Goal: Transaction & Acquisition: Purchase product/service

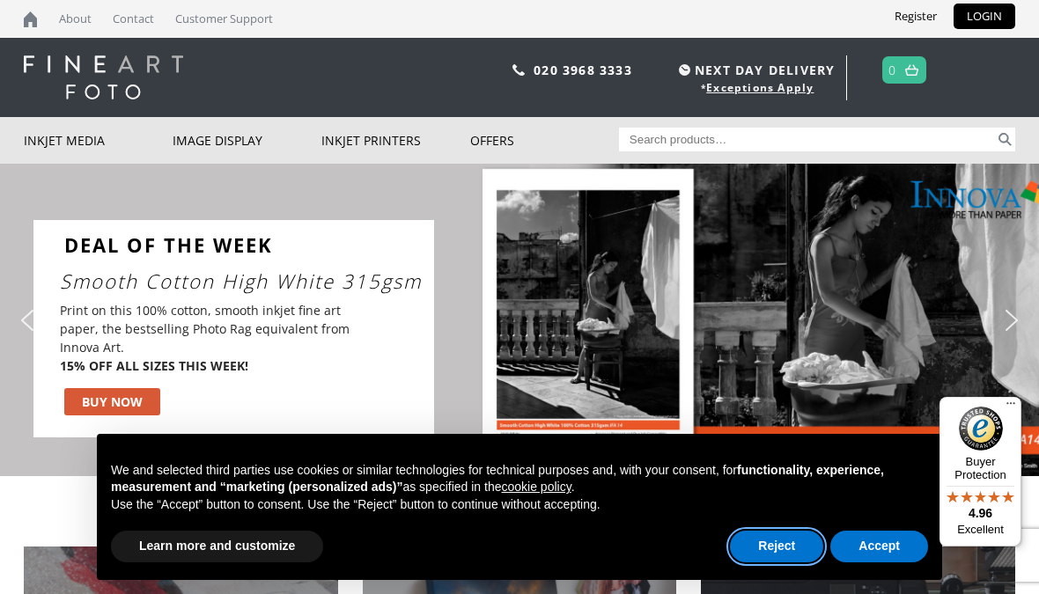
click at [763, 544] on button "Reject" at bounding box center [776, 547] width 93 height 32
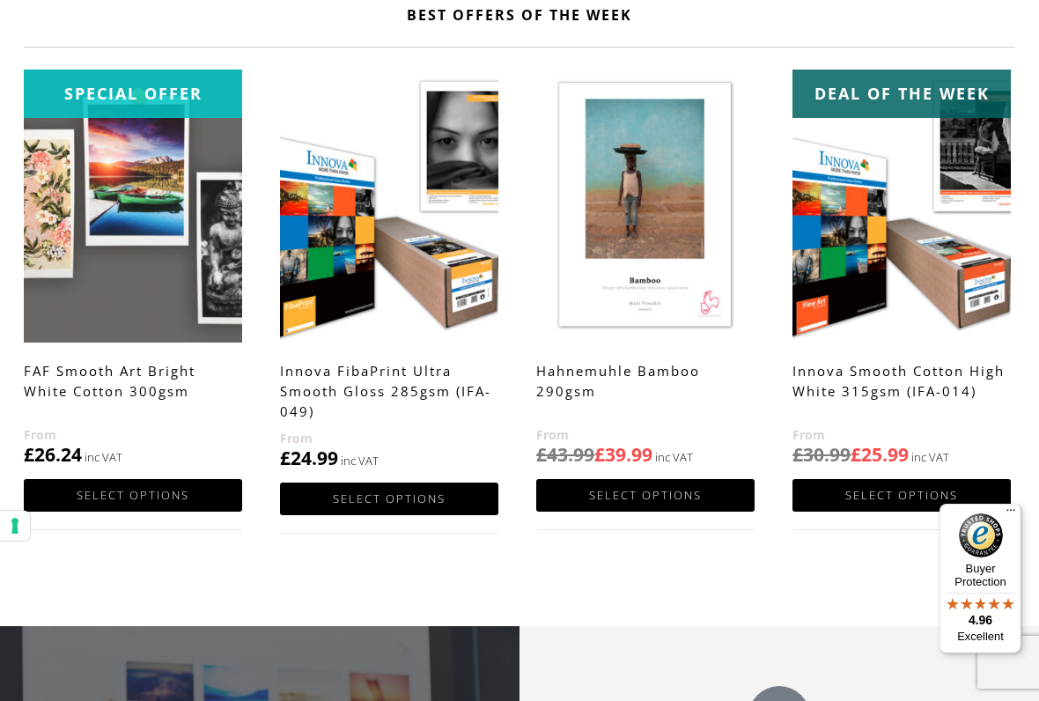
scroll to position [898, 0]
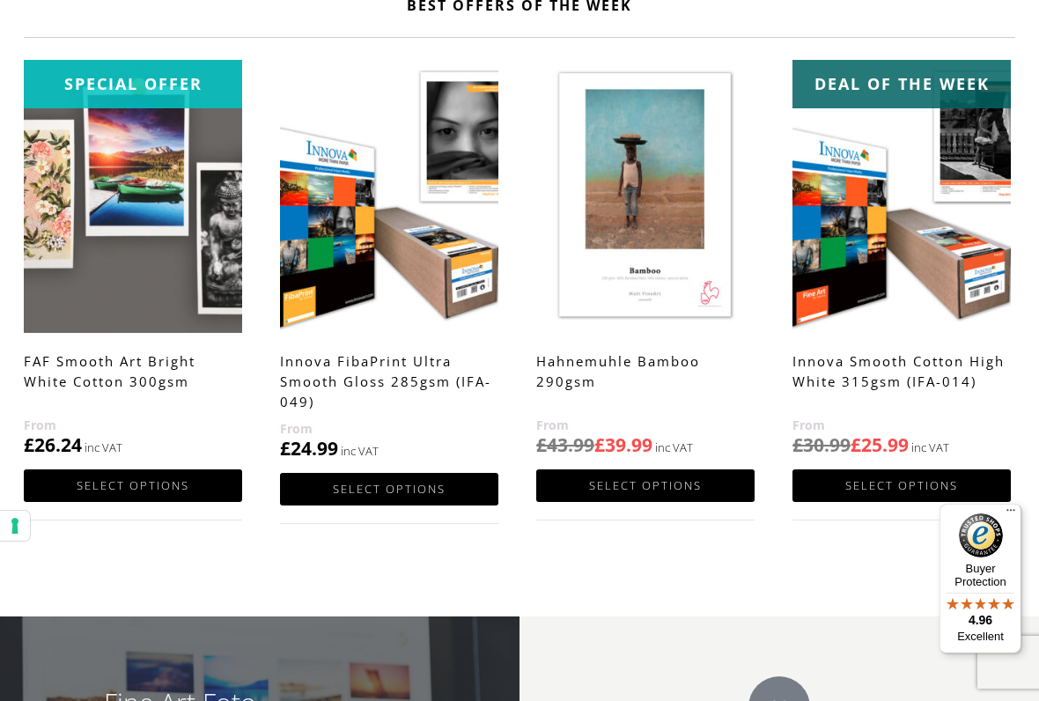
click at [122, 390] on h2 "FAF Smooth Art Bright White Cotton 300gsm" at bounding box center [133, 379] width 218 height 70
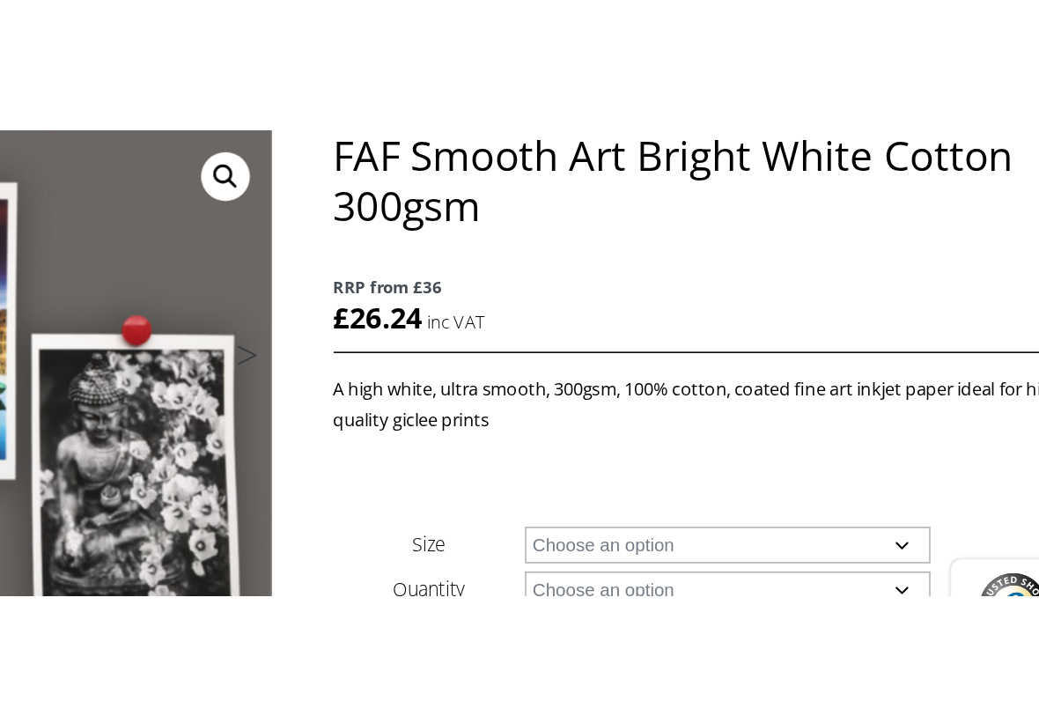
scroll to position [226, 0]
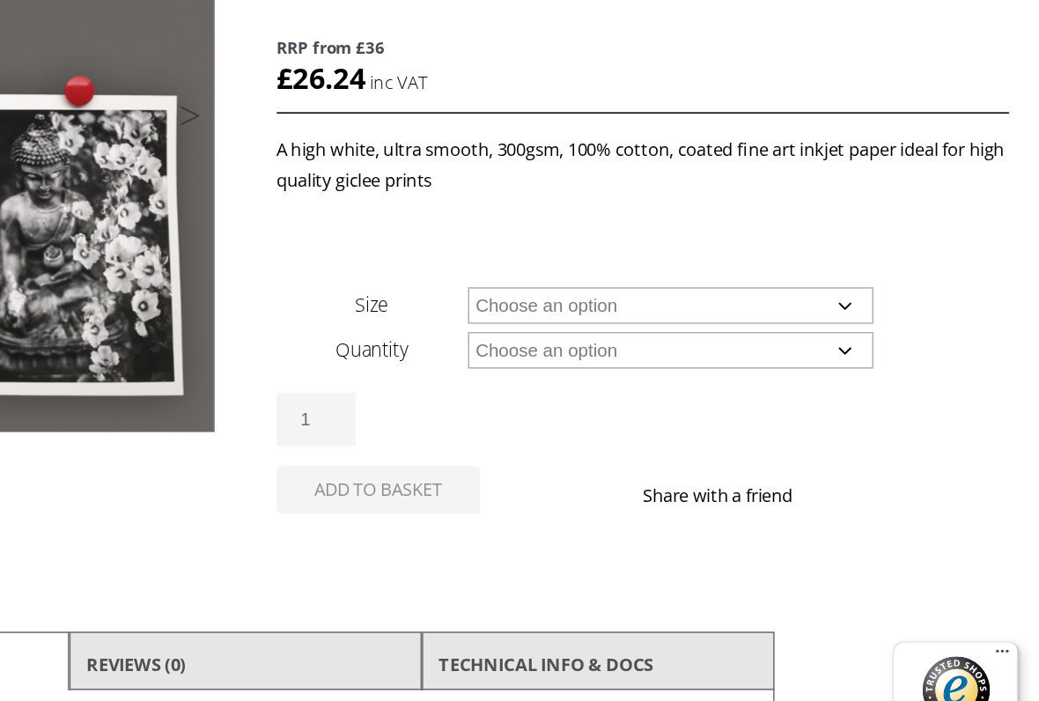
click at [664, 274] on select "Choose an option A4 Sheet A3 Sheet A3+ Sheet A2 Sheet" at bounding box center [796, 286] width 264 height 24
select select "a4-sheet"
click at [664, 303] on select "Choose an option 25 Sheets" at bounding box center [796, 315] width 264 height 24
select select "25-sheets"
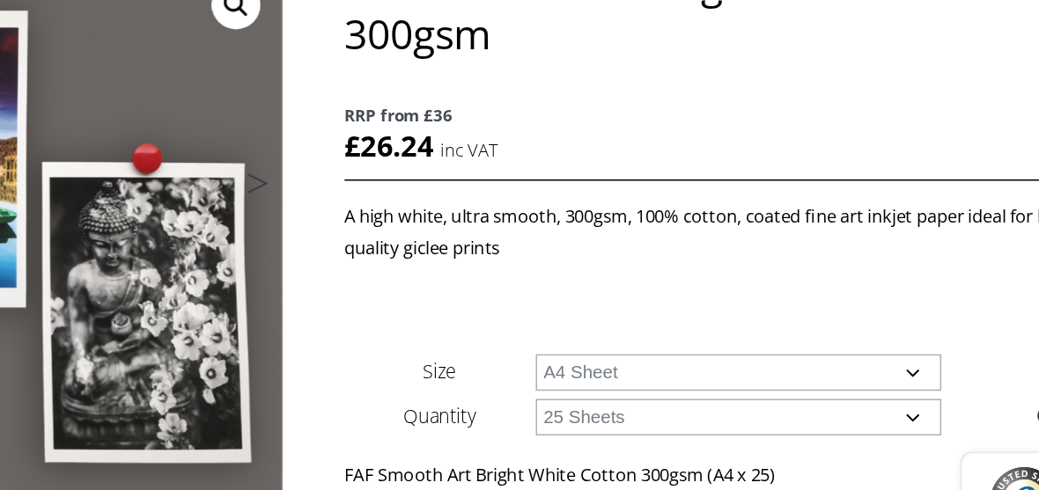
scroll to position [269, 0]
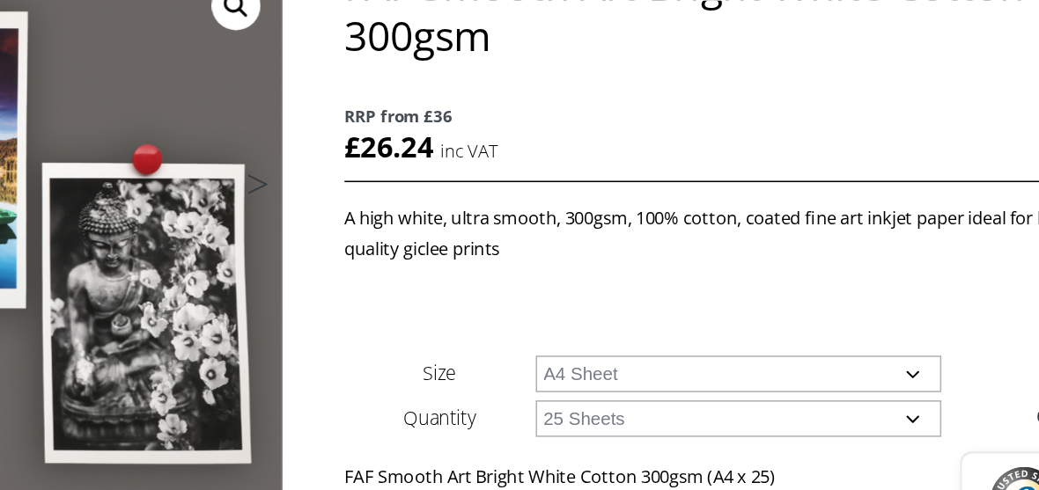
click at [664, 246] on select "Choose an option A4 Sheet A3 Sheet A3+ Sheet A2 Sheet" at bounding box center [796, 243] width 264 height 24
click at [664, 276] on select "Choose an option 25 Sheets" at bounding box center [796, 272] width 264 height 24
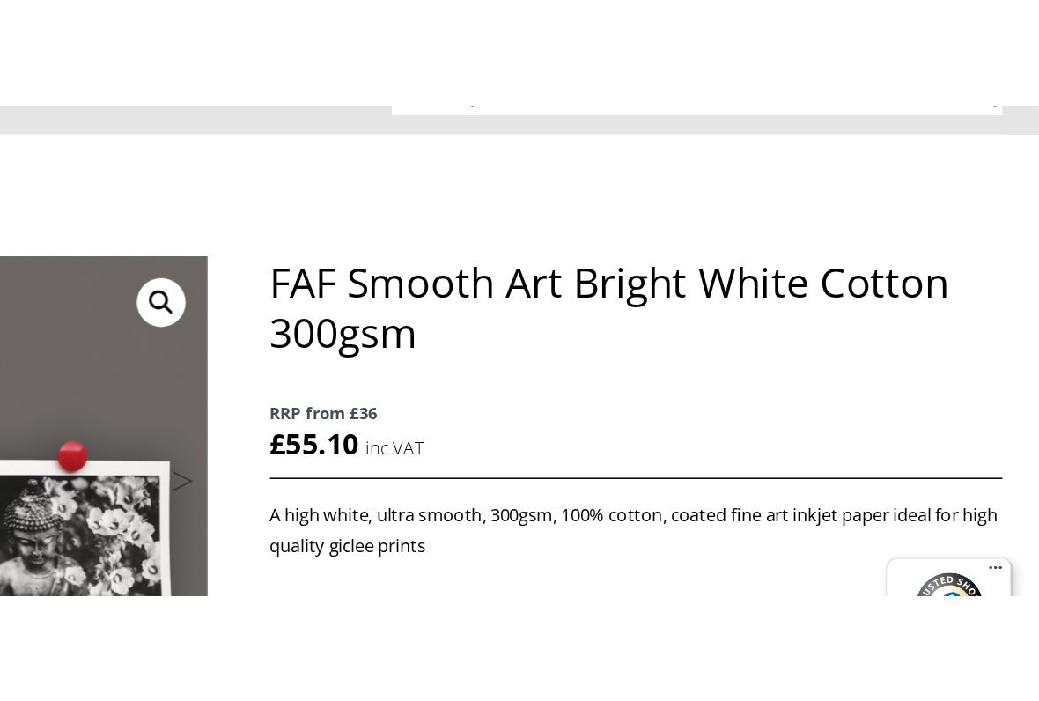
scroll to position [144, 0]
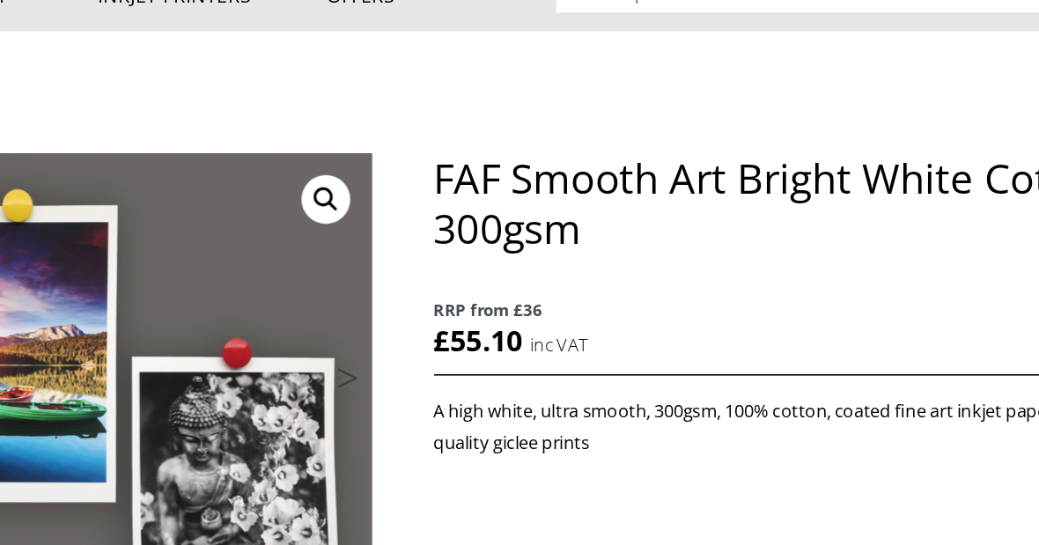
click at [540, 237] on p "RRP from £36 £ 55.10 inc VAT" at bounding box center [777, 213] width 475 height 62
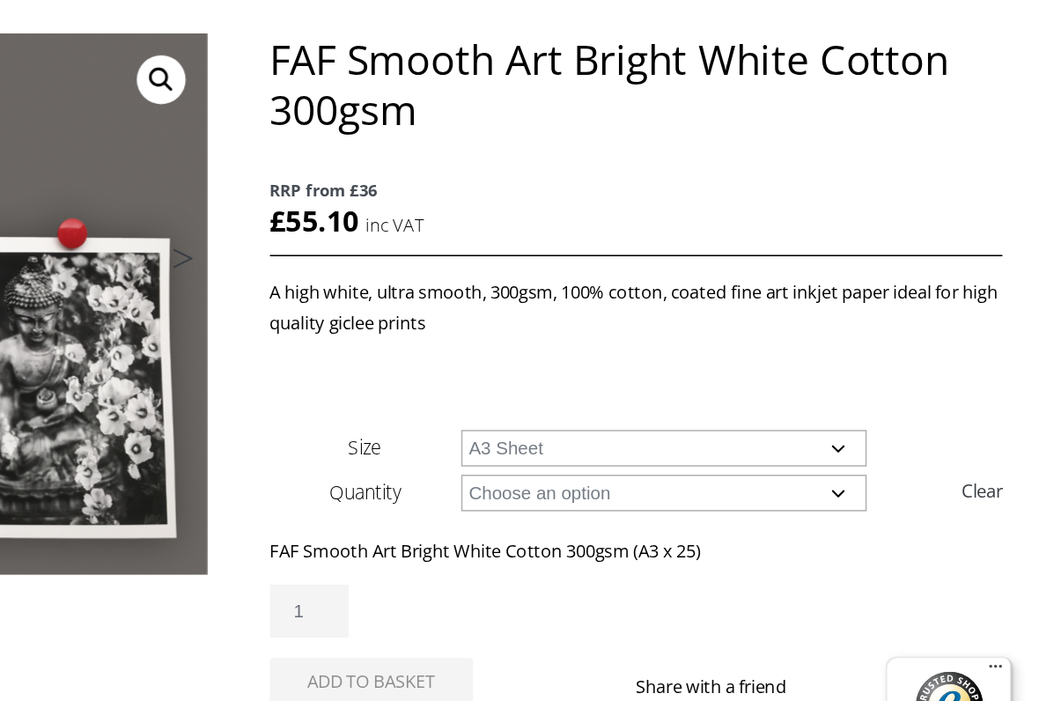
click at [664, 357] on select "Choose an option A4 Sheet A3 Sheet A3+ Sheet A2 Sheet" at bounding box center [796, 369] width 264 height 24
select select "a4-sheet"
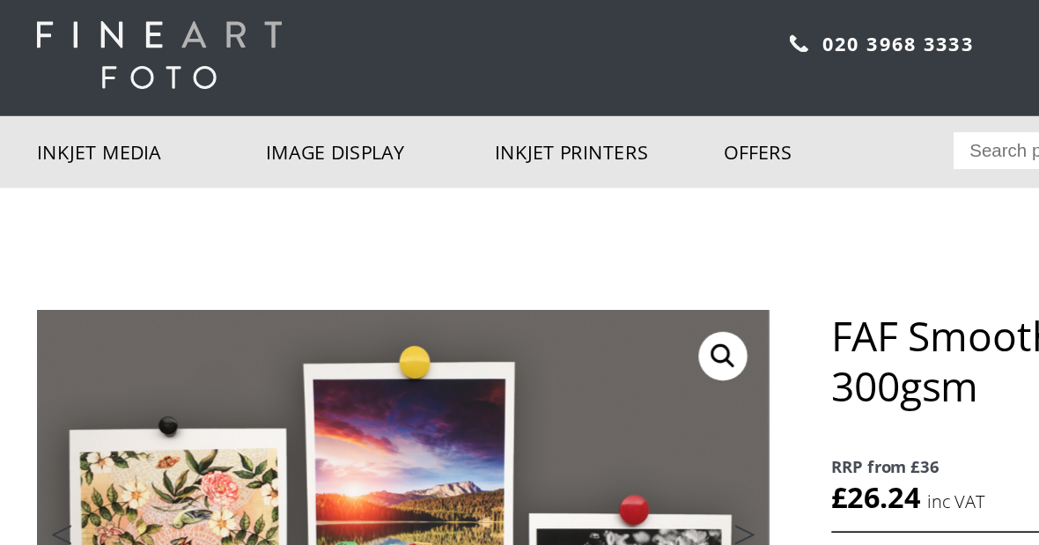
scroll to position [0, 0]
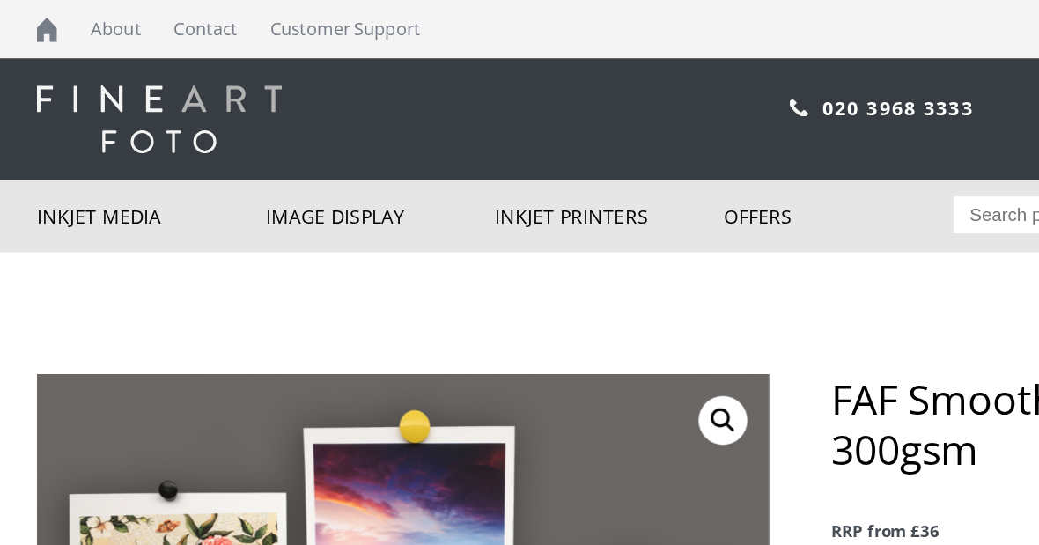
click at [76, 20] on link "About" at bounding box center [75, 19] width 50 height 38
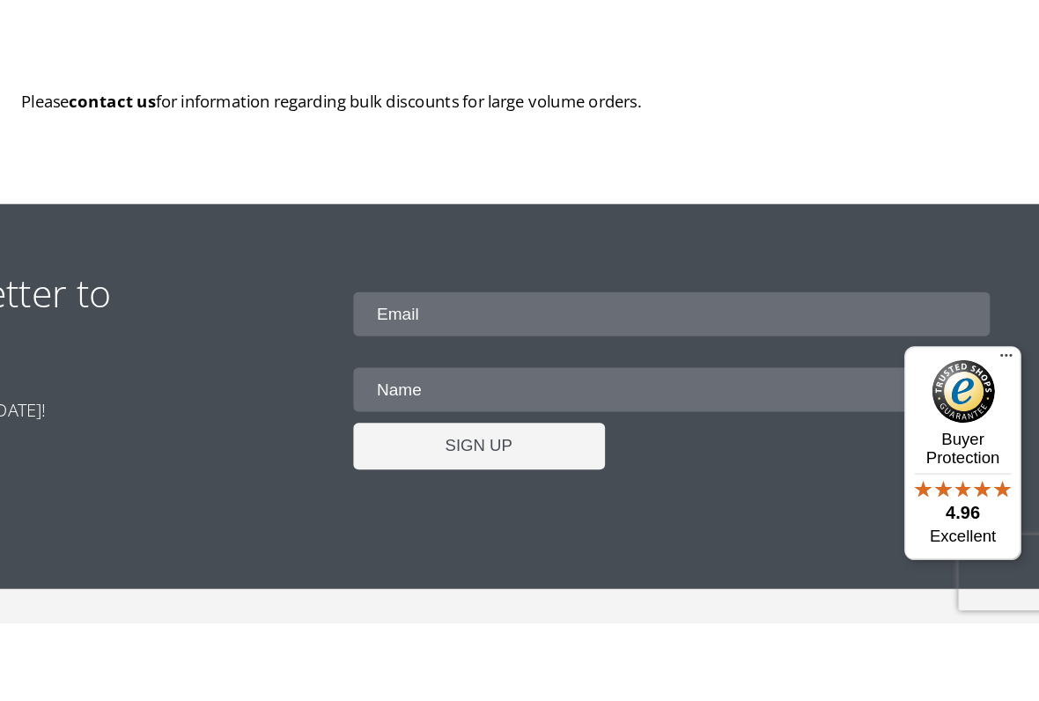
scroll to position [895, 0]
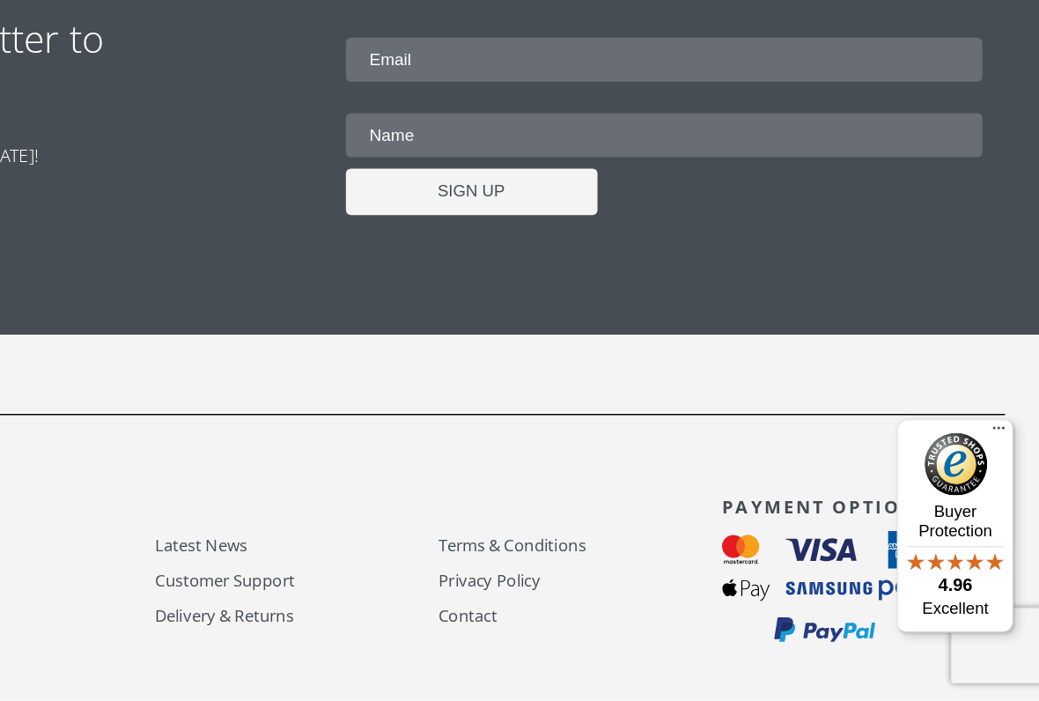
click at [619, 544] on link "Contact" at bounding box center [718, 641] width 198 height 20
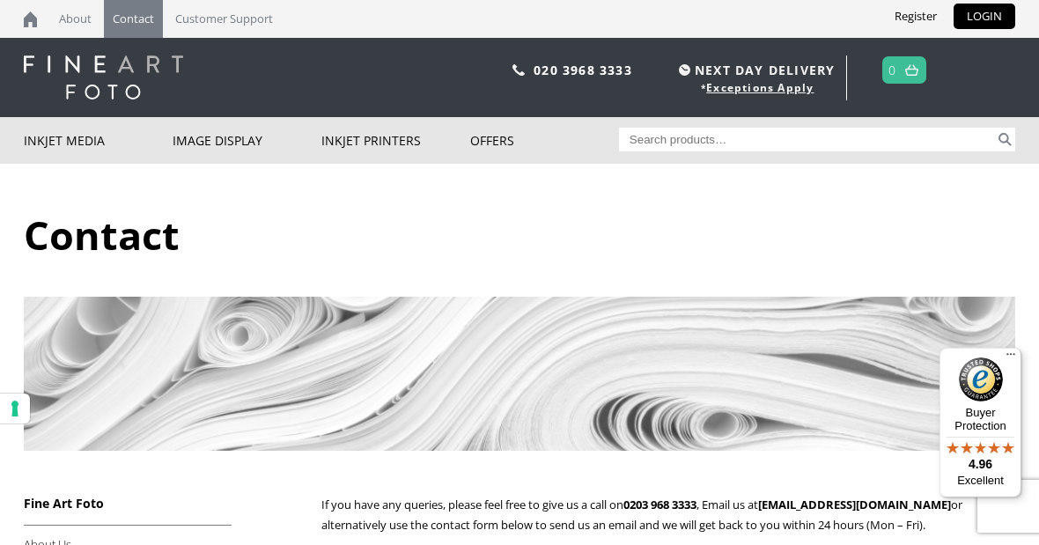
click at [26, 25] on link at bounding box center [35, 19] width 23 height 38
click at [37, 22] on link at bounding box center [35, 19] width 23 height 38
